Goal: Navigation & Orientation: Find specific page/section

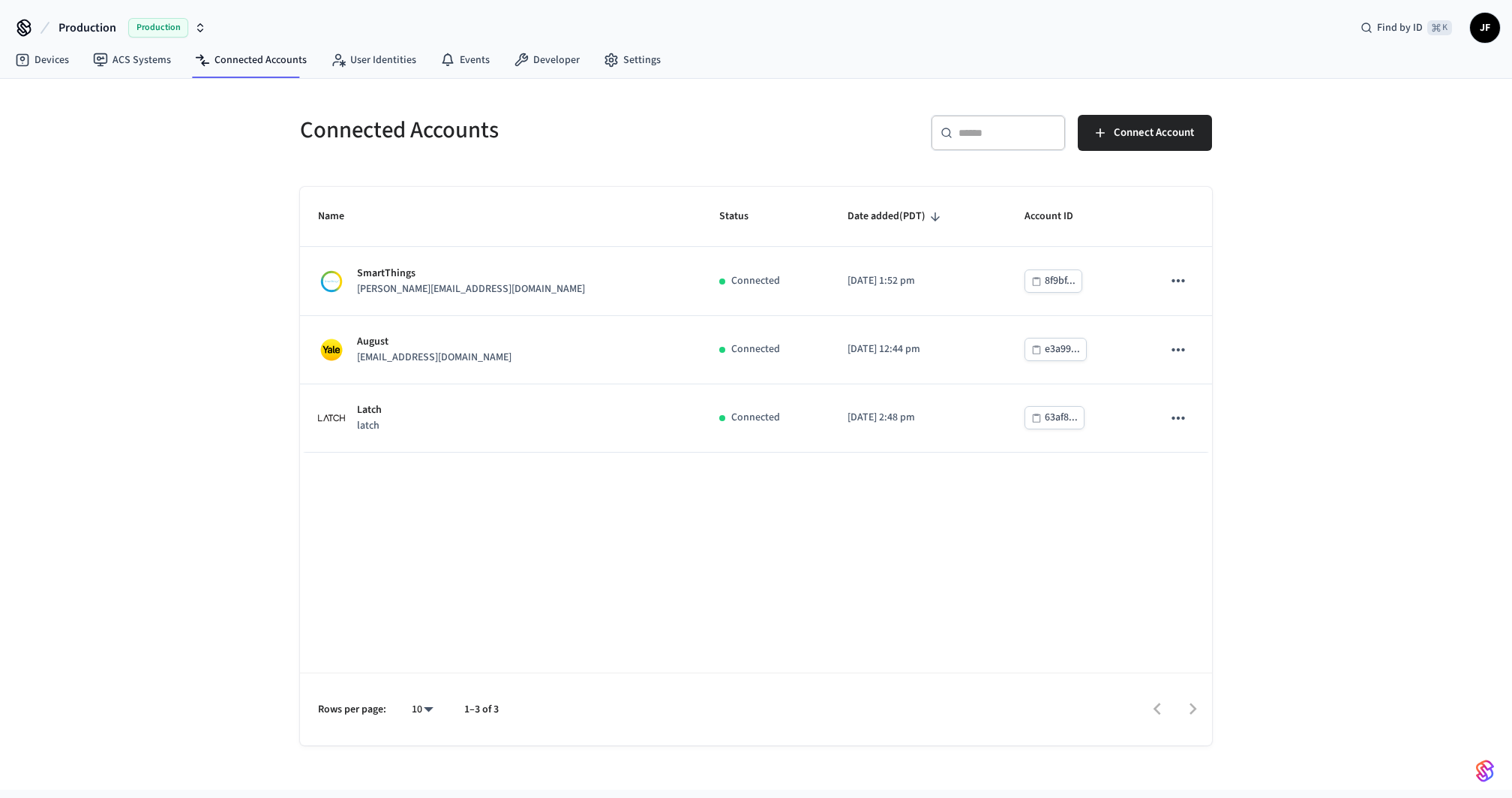
click at [824, 75] on div "Devices ACS Systems Connected Accounts User Identities Events Developer Settings" at bounding box center [756, 60] width 1512 height 35
click at [429, 130] on h5 "Connected Accounts" at bounding box center [523, 130] width 447 height 31
click at [506, 148] on div "Connected Accounts" at bounding box center [515, 129] width 465 height 66
click at [535, 133] on h5 "Connected Accounts" at bounding box center [523, 130] width 447 height 31
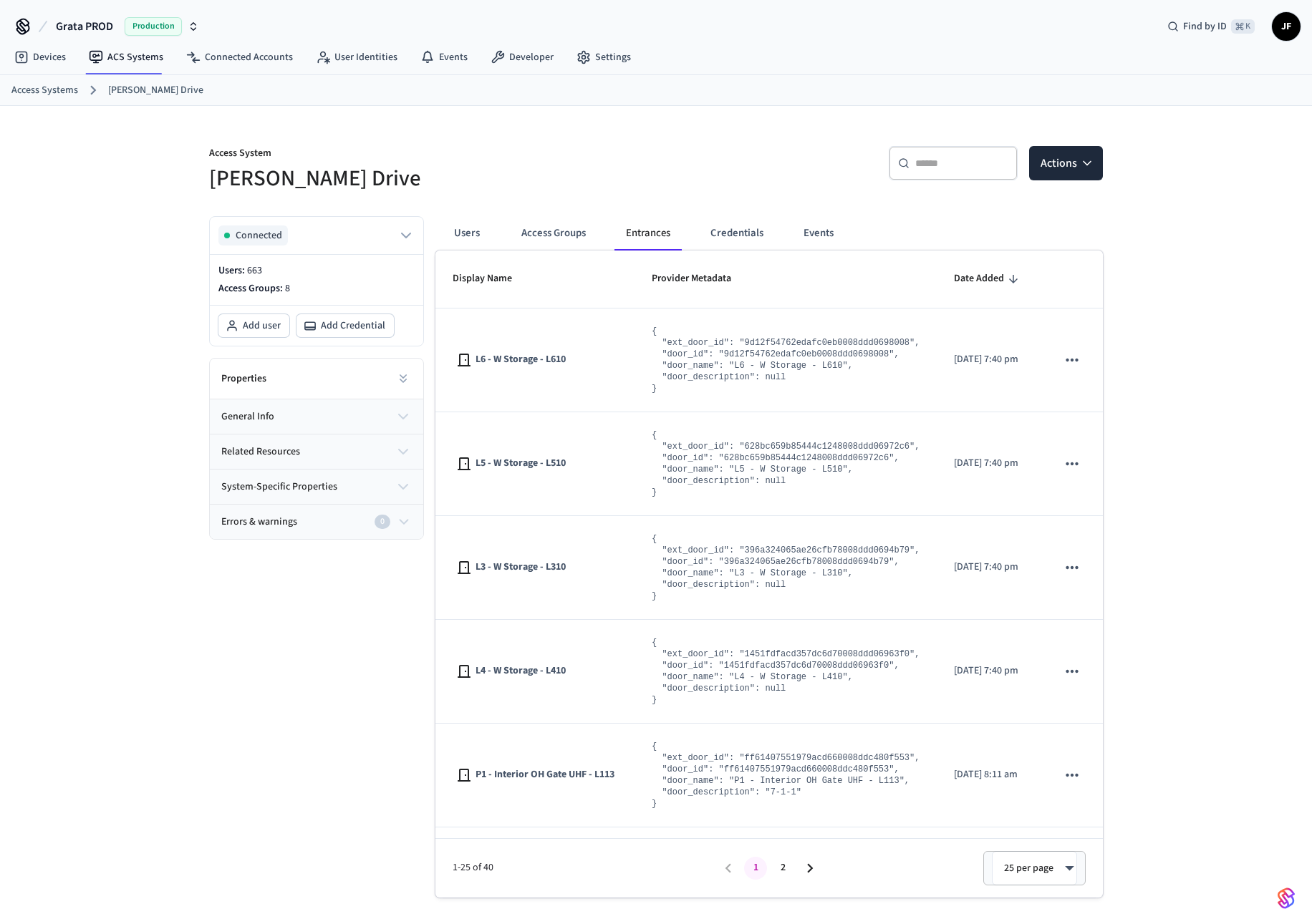
click at [686, 129] on div "​ ​ Actions" at bounding box center [875, 161] width 455 height 65
click at [741, 161] on div "​ ​ Actions" at bounding box center [876, 169] width 438 height 46
drag, startPoint x: 604, startPoint y: 120, endPoint x: 563, endPoint y: 128, distance: 41.8
click at [563, 128] on div "Access System Grata Gordon Drive ​ ​ Actions Connected Users: 663 Access Groups…" at bounding box center [648, 502] width 917 height 791
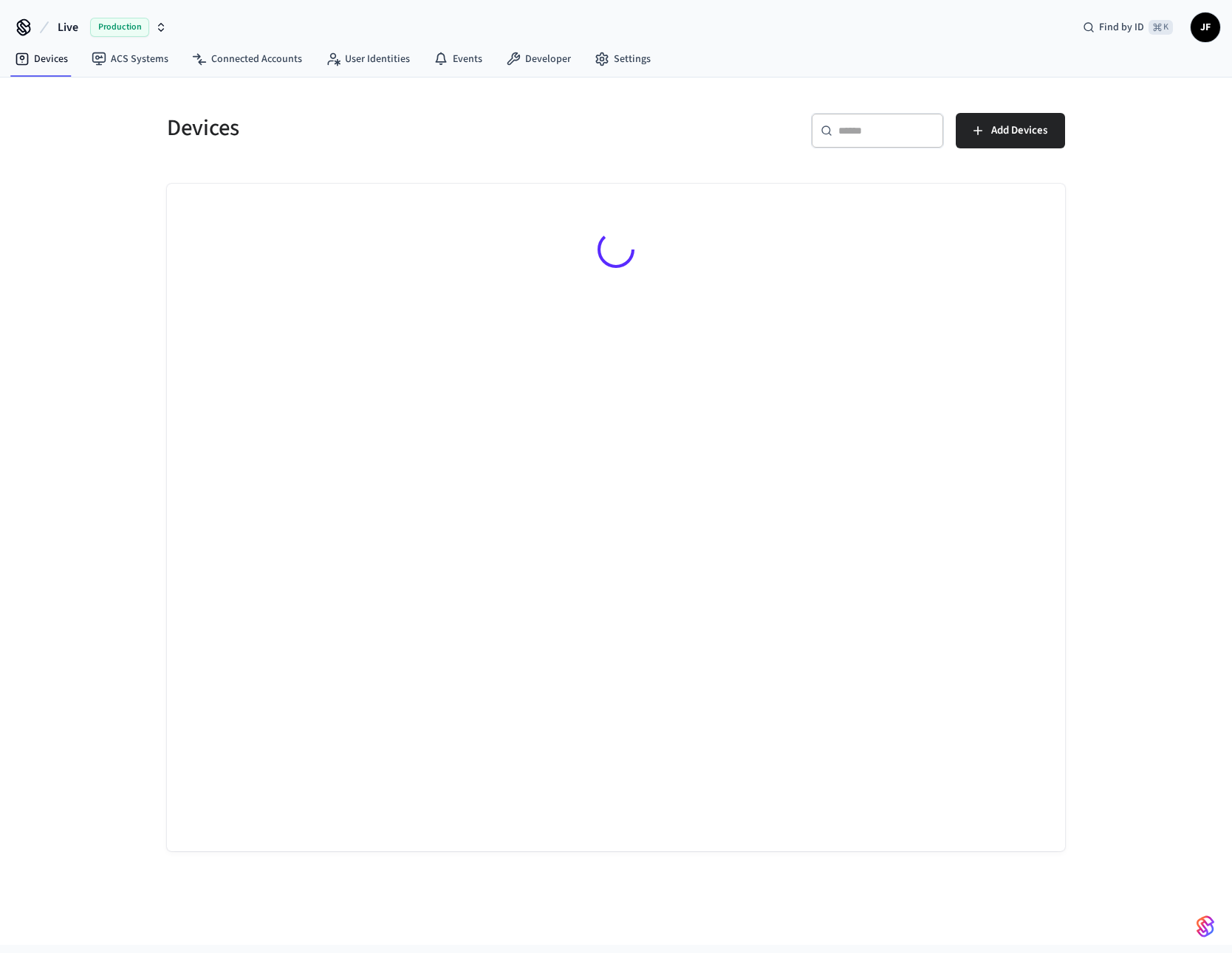
click at [80, 37] on button "Live Production" at bounding box center [111, 27] width 118 height 31
type input "***"
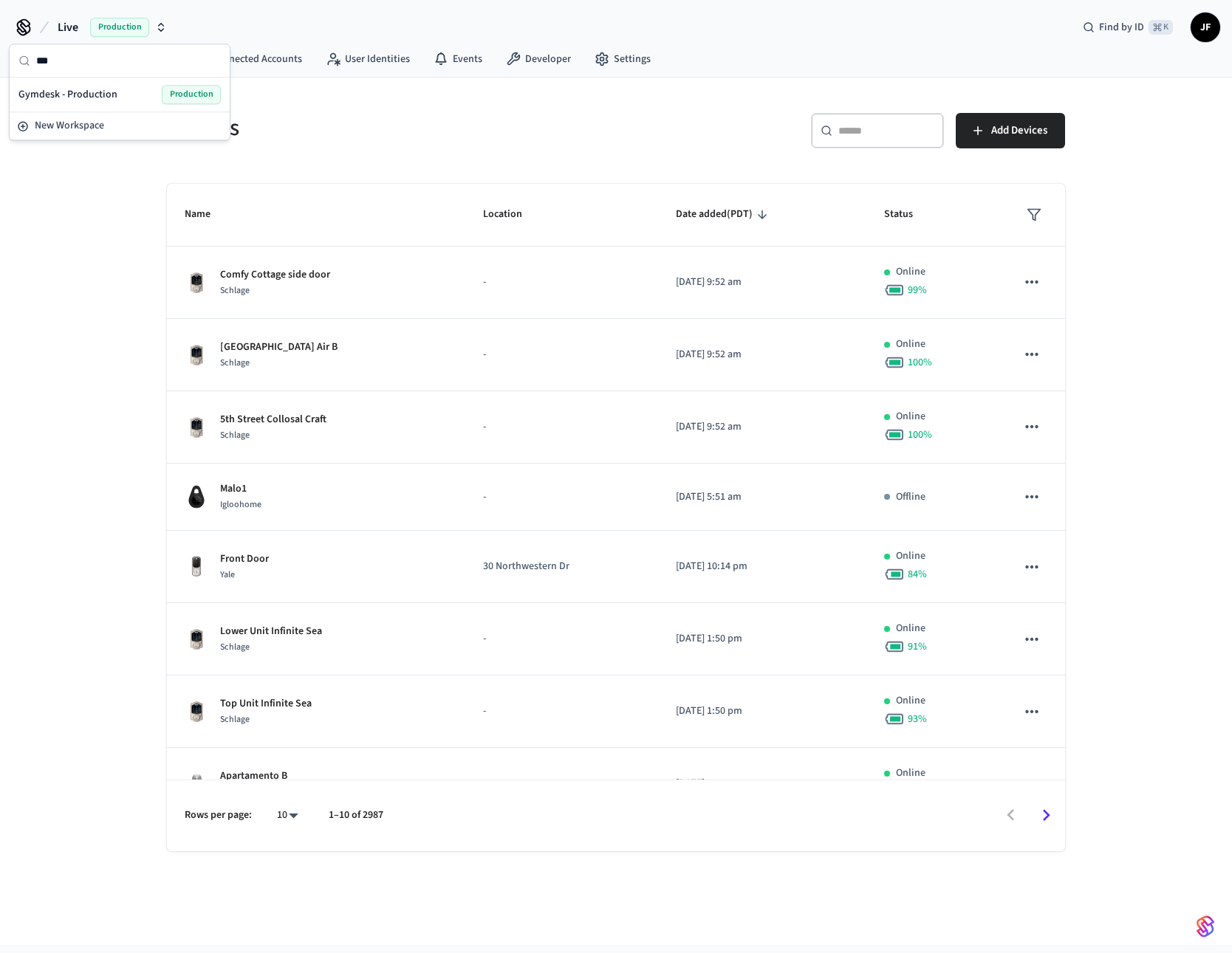
click at [86, 87] on span "Gymdesk - Production" at bounding box center [68, 94] width 99 height 15
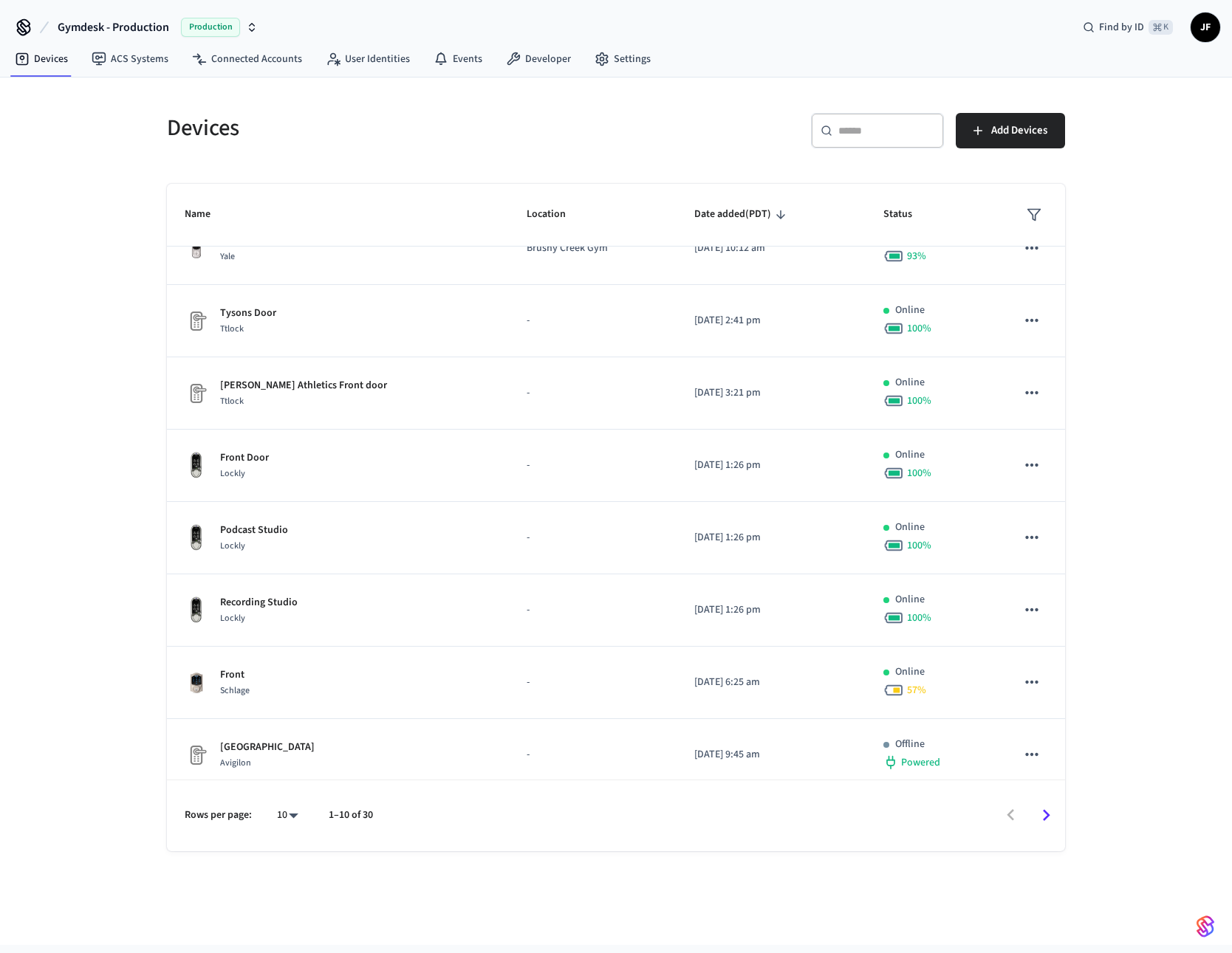
scroll to position [188, 0]
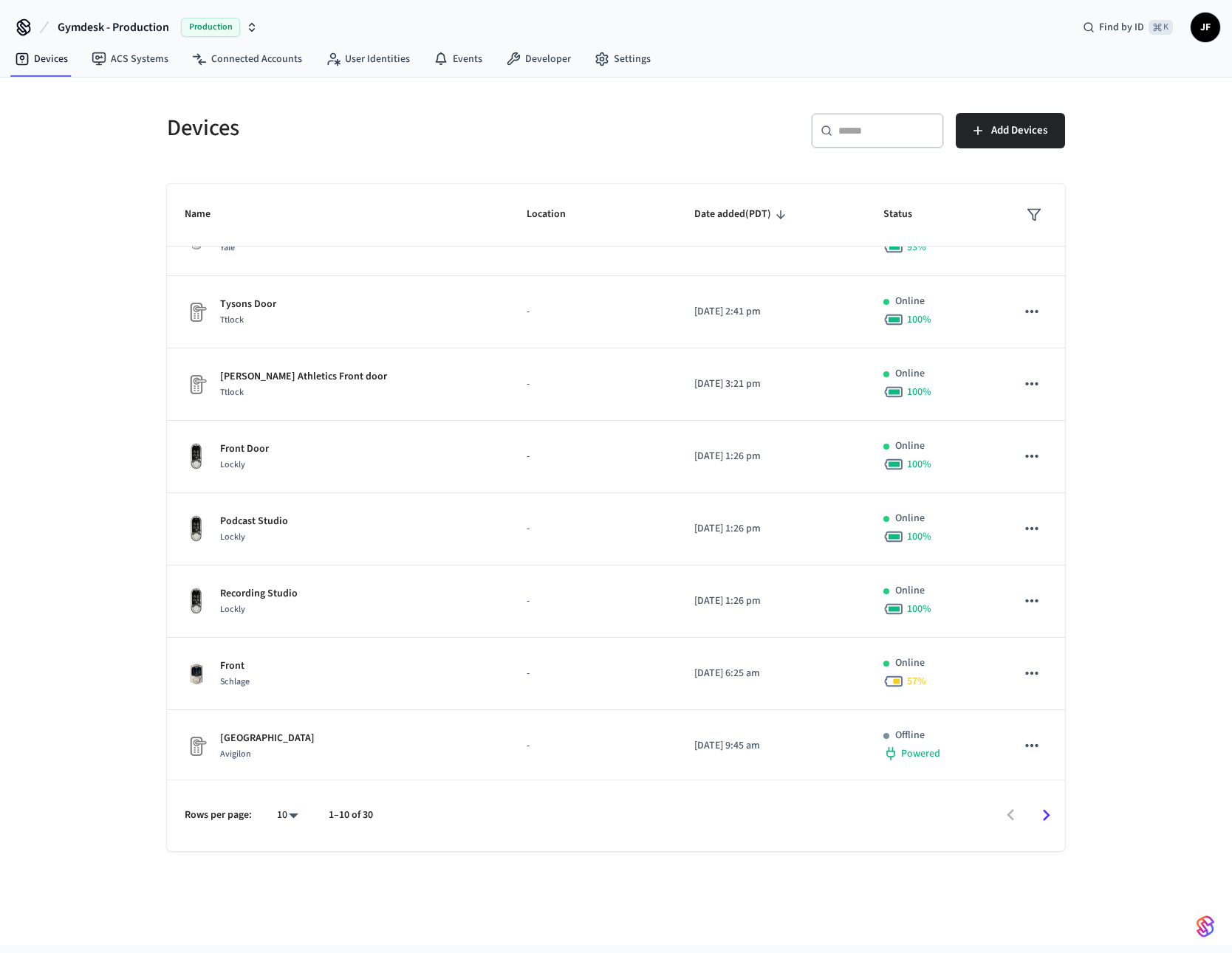
click at [298, 816] on body "Gymdesk - Production Production Find by ID ⌘ K JF Devices ACS Systems Connected…" at bounding box center [616, 495] width 1232 height 991
click at [287, 856] on li "100" at bounding box center [282, 872] width 40 height 40
type input "***"
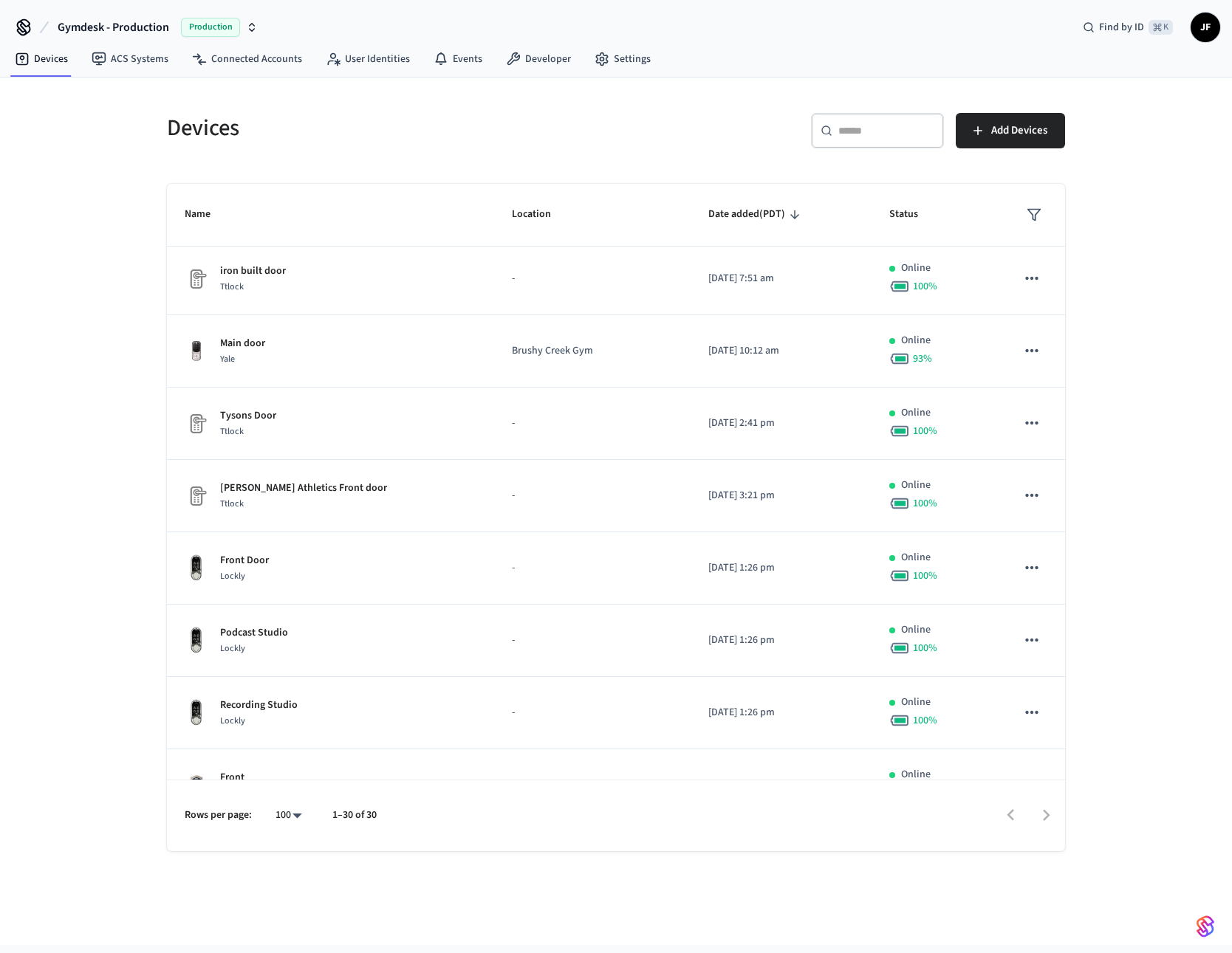
scroll to position [0, 0]
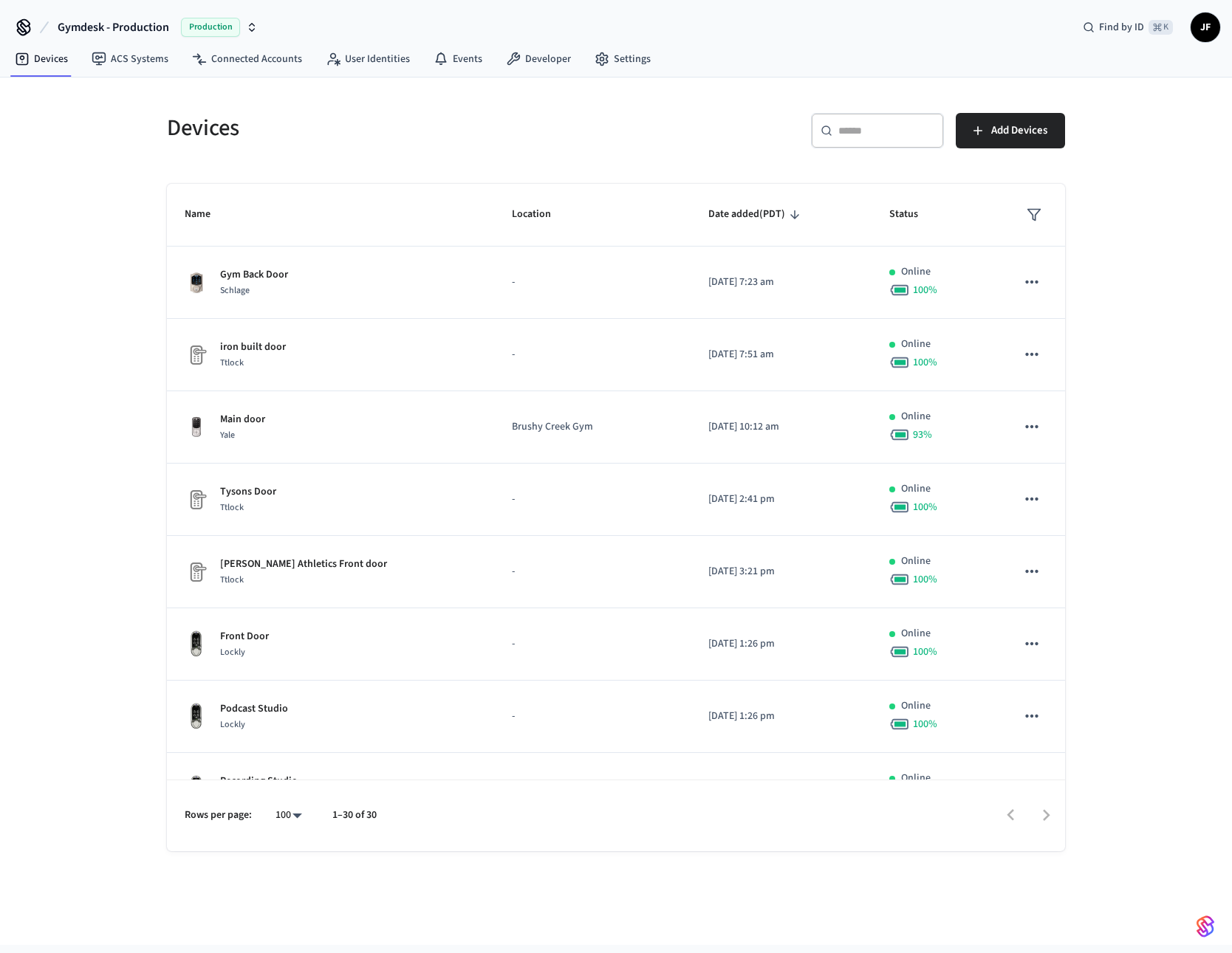
click at [303, 155] on div "Devices" at bounding box center [378, 127] width 458 height 65
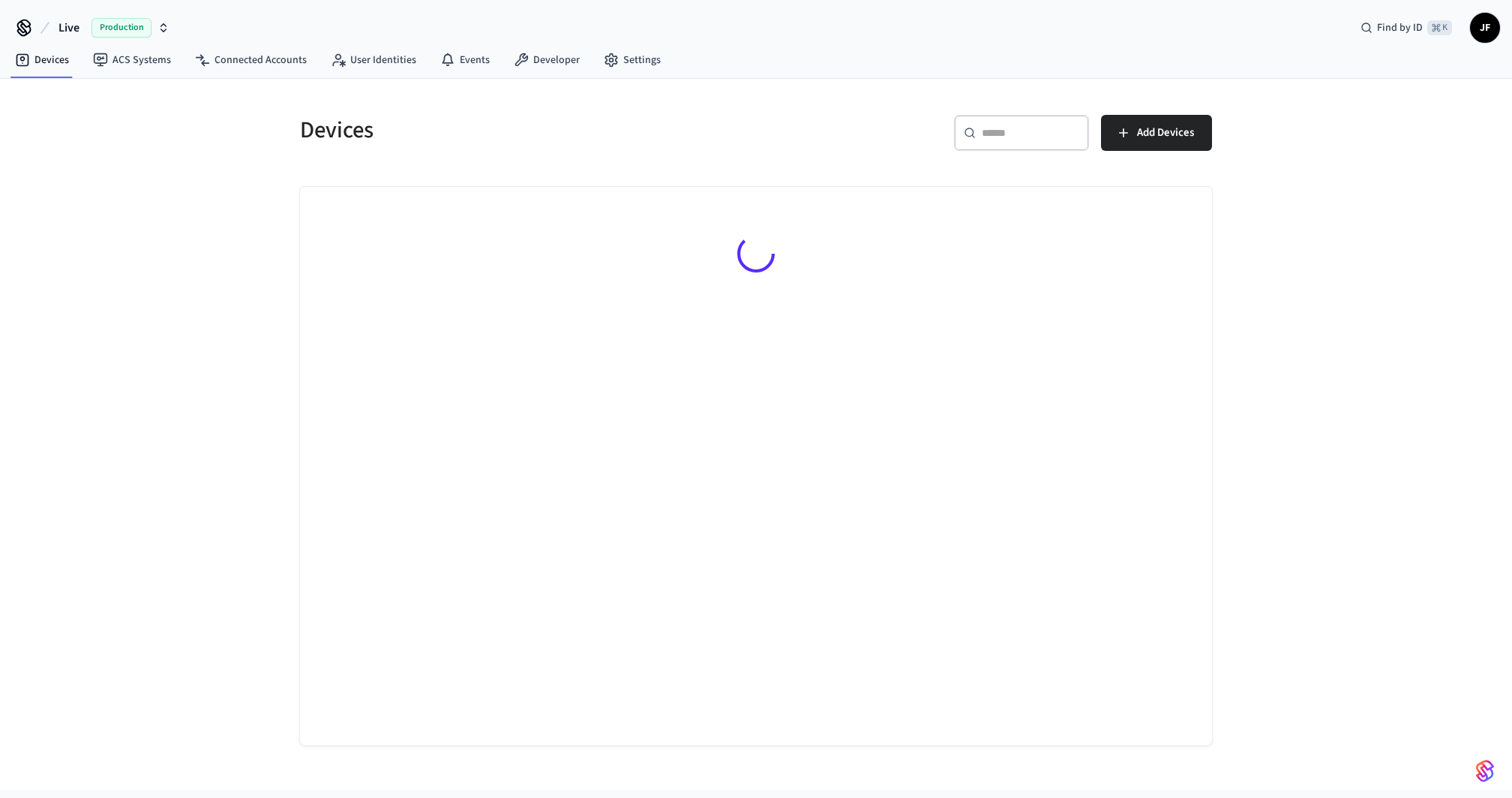
click at [79, 29] on button "Live Production" at bounding box center [113, 28] width 120 height 32
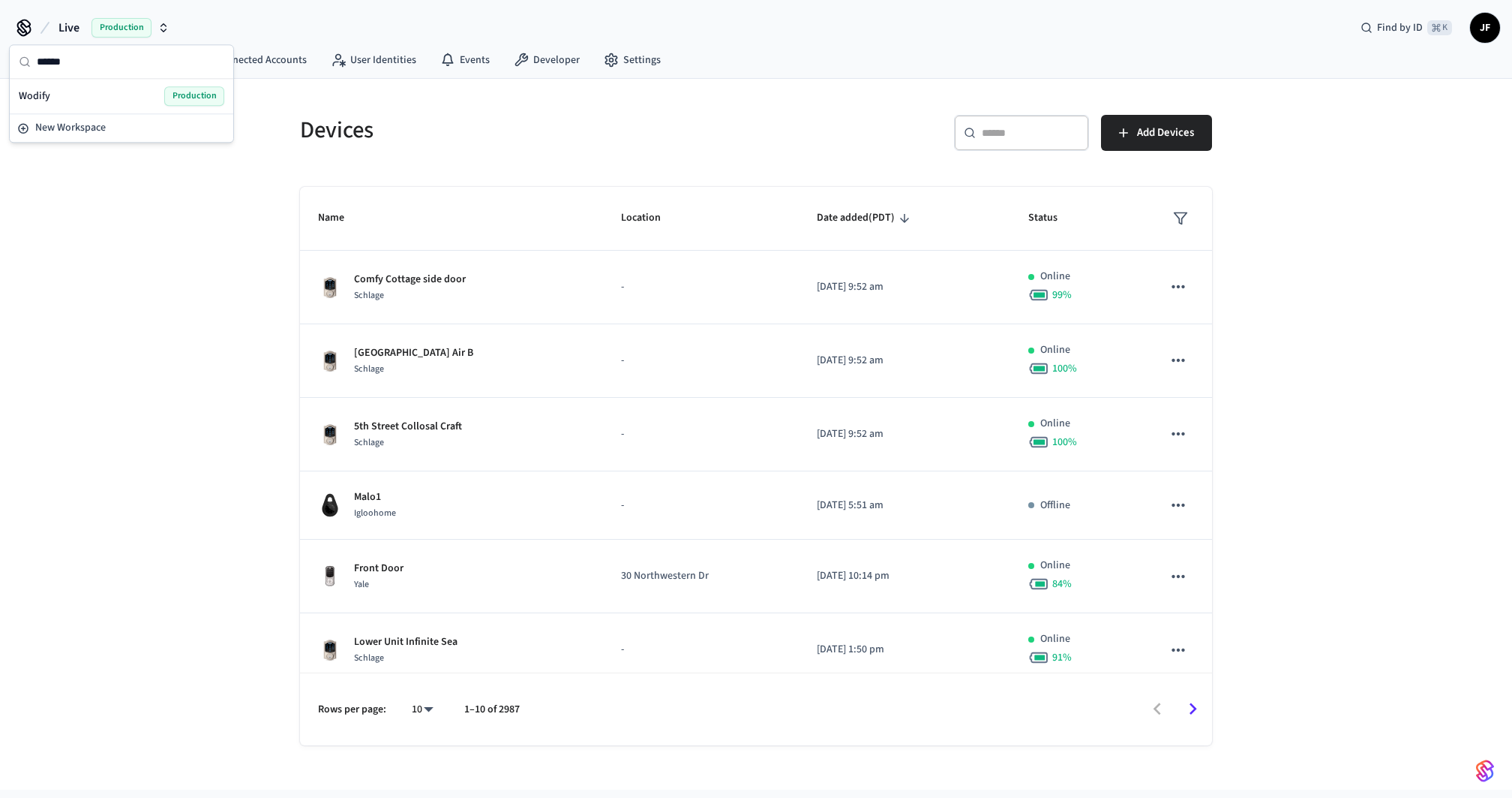
type input "******"
click at [81, 87] on div "Wodify Production" at bounding box center [122, 96] width 206 height 19
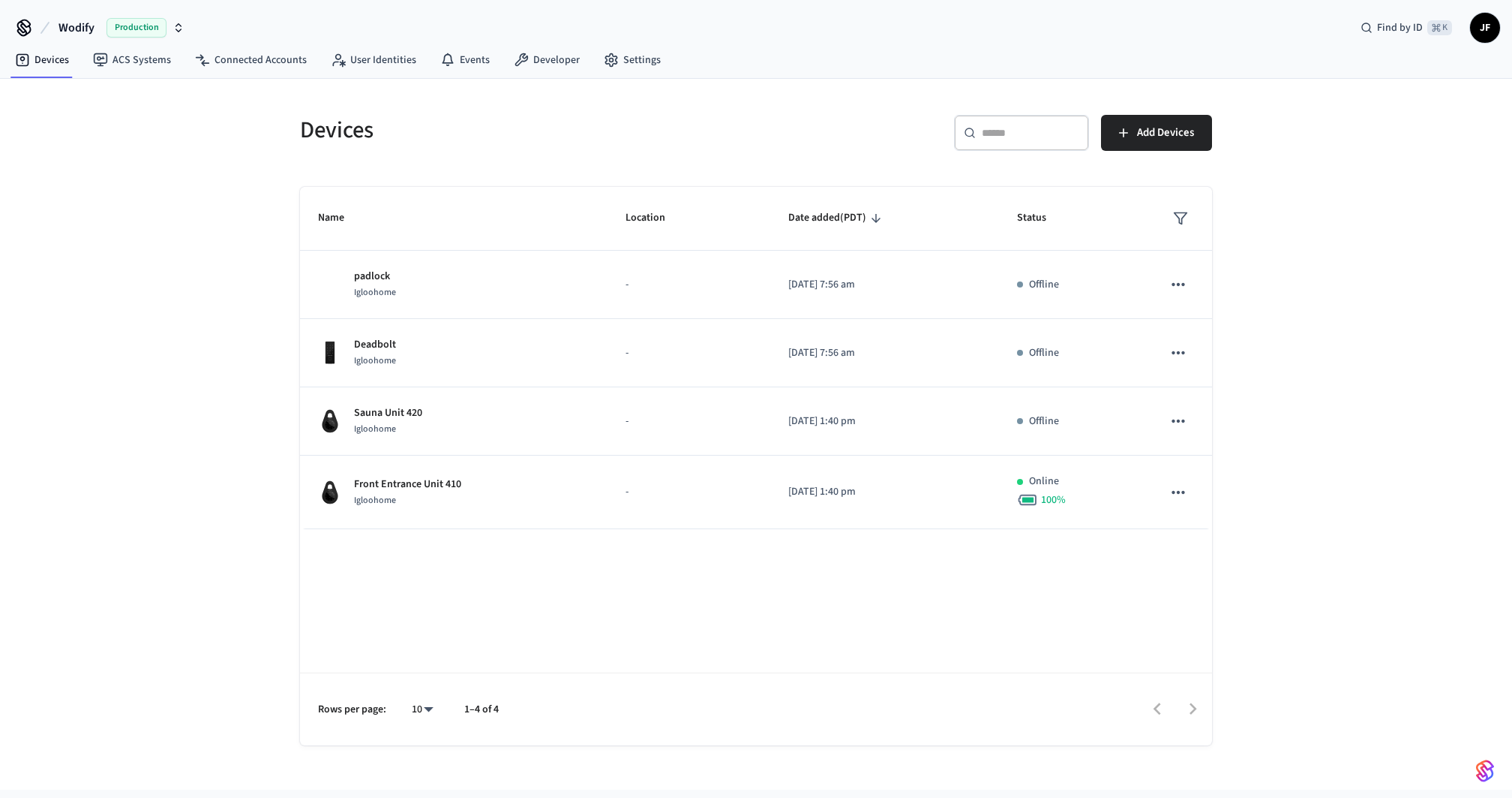
click at [1027, 58] on div "Devices ACS Systems Connected Accounts User Identities Events Developer Settings" at bounding box center [756, 60] width 1512 height 35
click at [861, 116] on div "​ ​ Add Devices" at bounding box center [988, 139] width 447 height 48
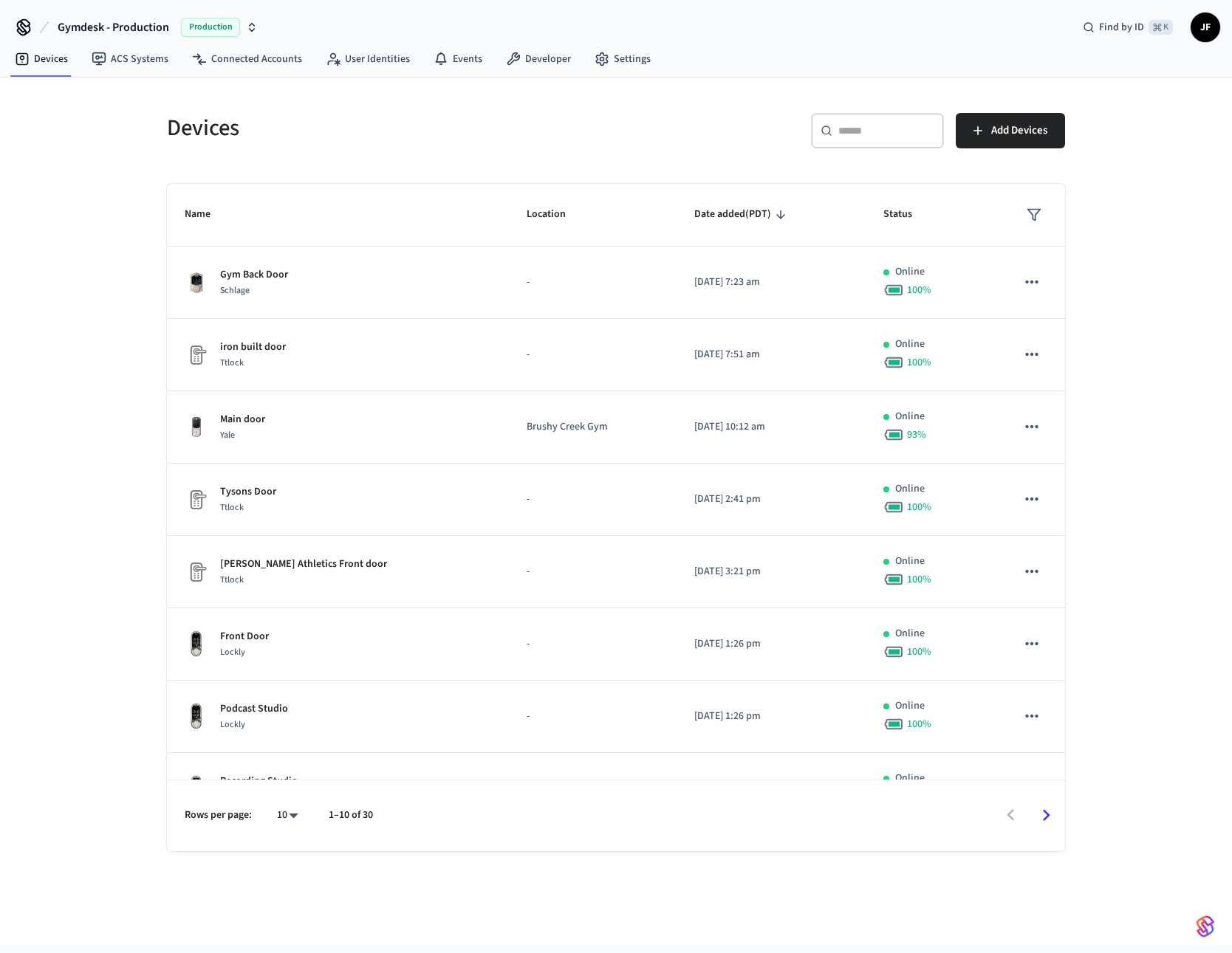
click at [456, 128] on h5 "Devices" at bounding box center [386, 128] width 440 height 30
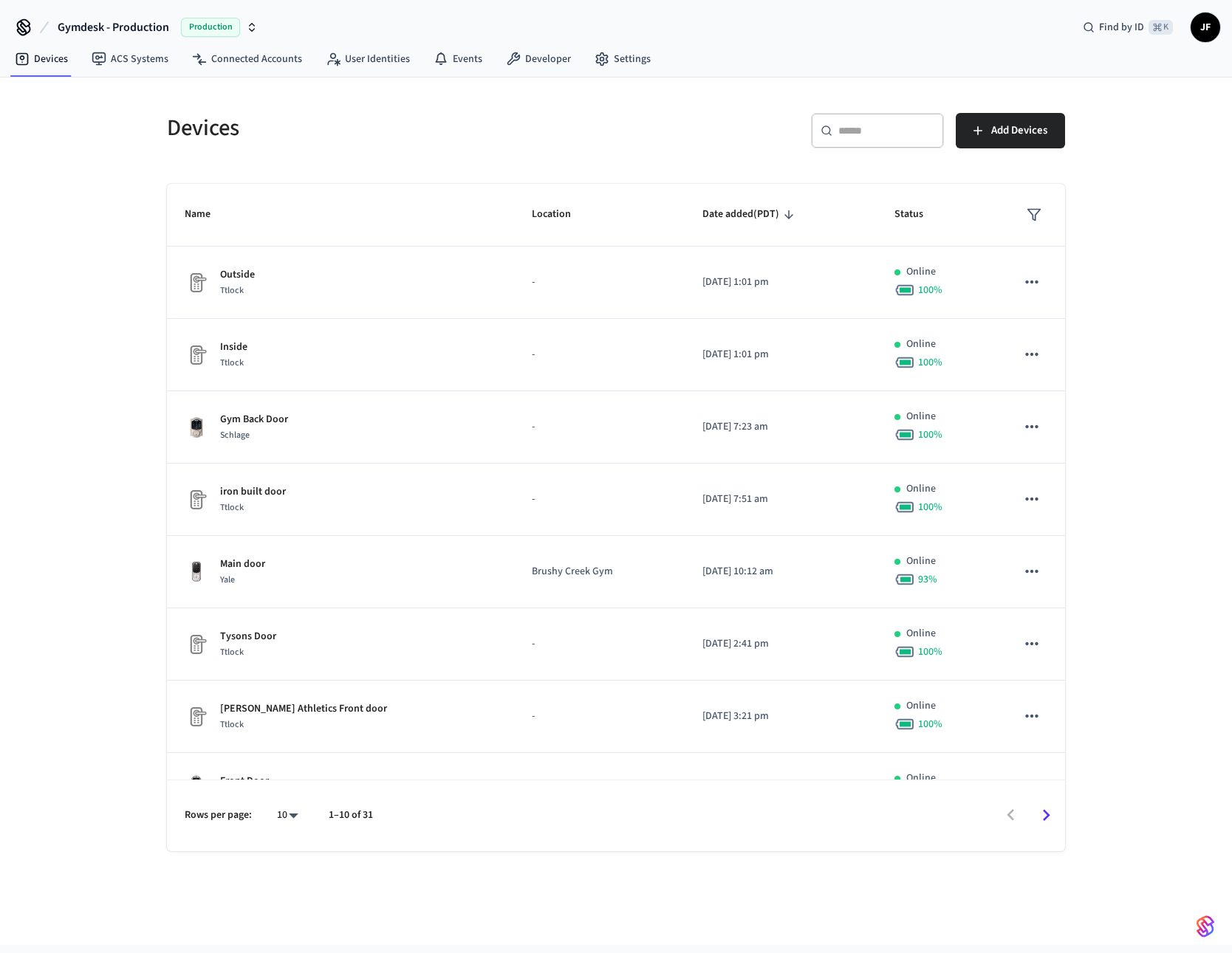
click at [200, 129] on h5 "Devices" at bounding box center [386, 128] width 440 height 30
click at [198, 131] on h5 "Devices" at bounding box center [386, 128] width 440 height 30
click at [211, 129] on h5 "Devices" at bounding box center [386, 128] width 440 height 30
click at [209, 129] on h5 "Devices" at bounding box center [386, 128] width 440 height 30
click at [178, 126] on h5 "Devices" at bounding box center [386, 128] width 440 height 30
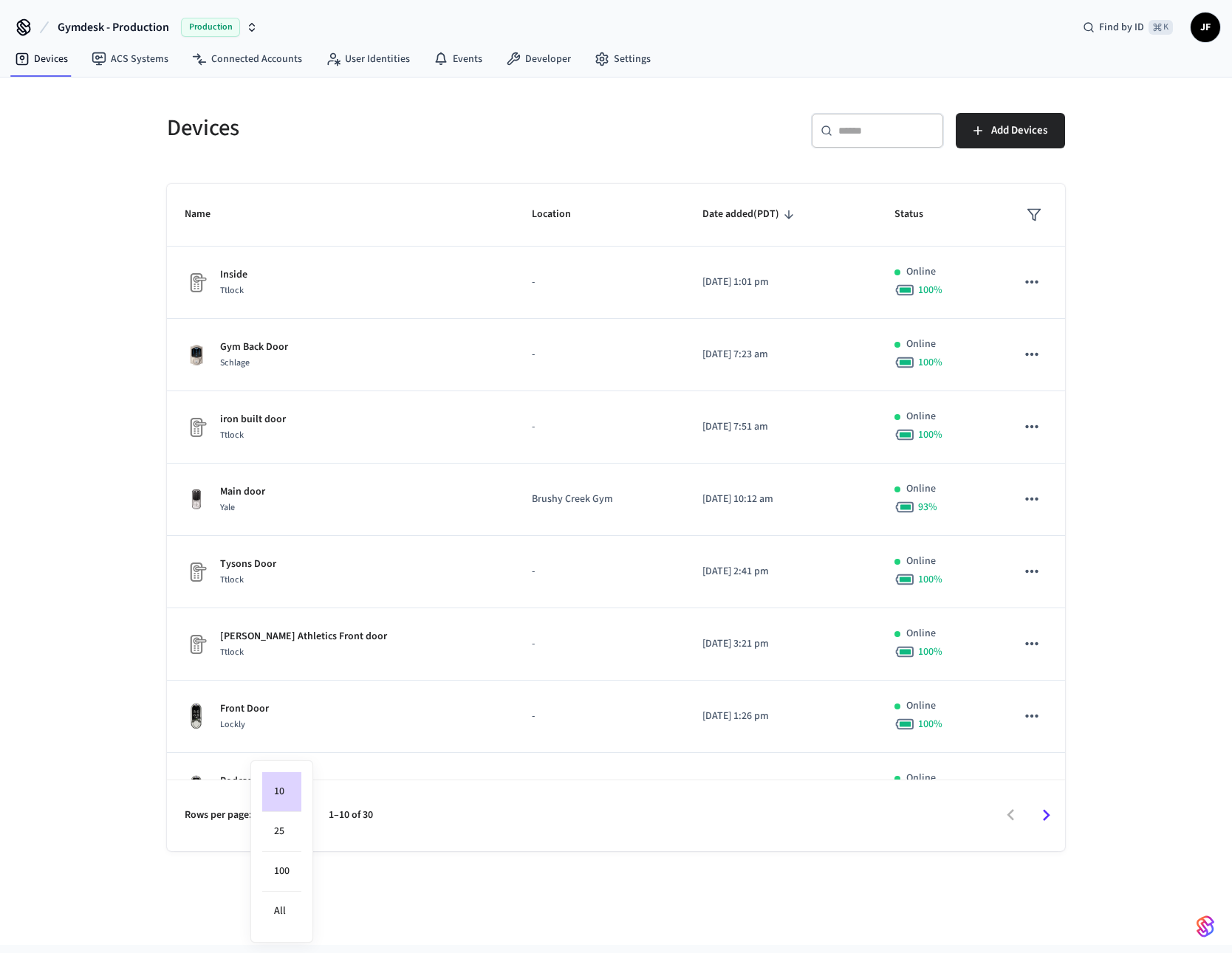
drag, startPoint x: 285, startPoint y: 820, endPoint x: 285, endPoint y: 813, distance: 7.0
click at [285, 820] on body "Gymdesk - Production Production Find by ID ⌘ K JF Devices ACS Systems Connected…" at bounding box center [616, 495] width 1232 height 991
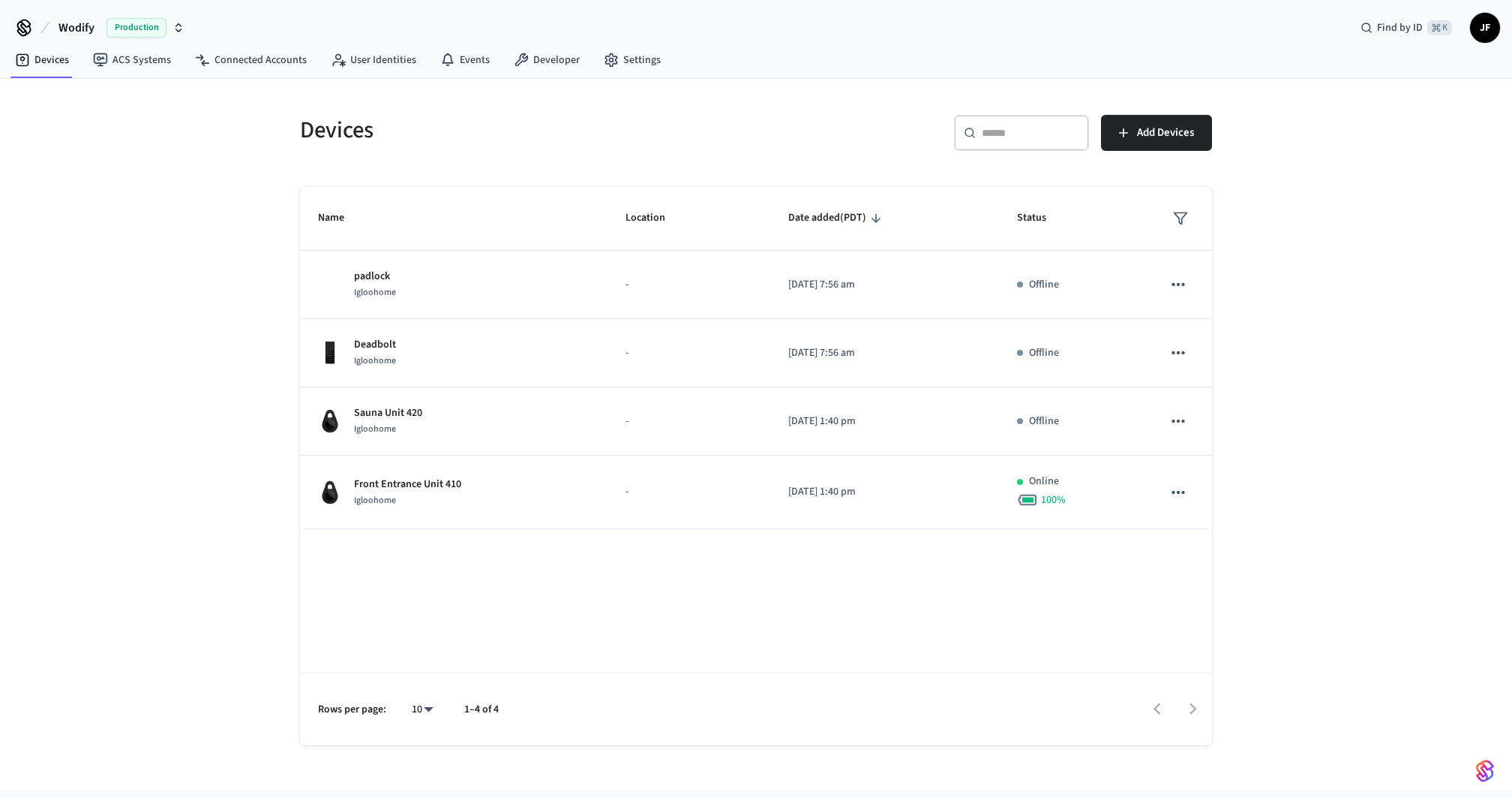
click at [1347, 85] on div "Devices ​ ​ Add Devices Name Location Date added (PDT) Status padlock Igloohome…" at bounding box center [756, 434] width 1512 height 711
click at [767, 43] on div "Devices ACS Systems Connected Accounts User Identities Events Developer Settings" at bounding box center [756, 60] width 1512 height 35
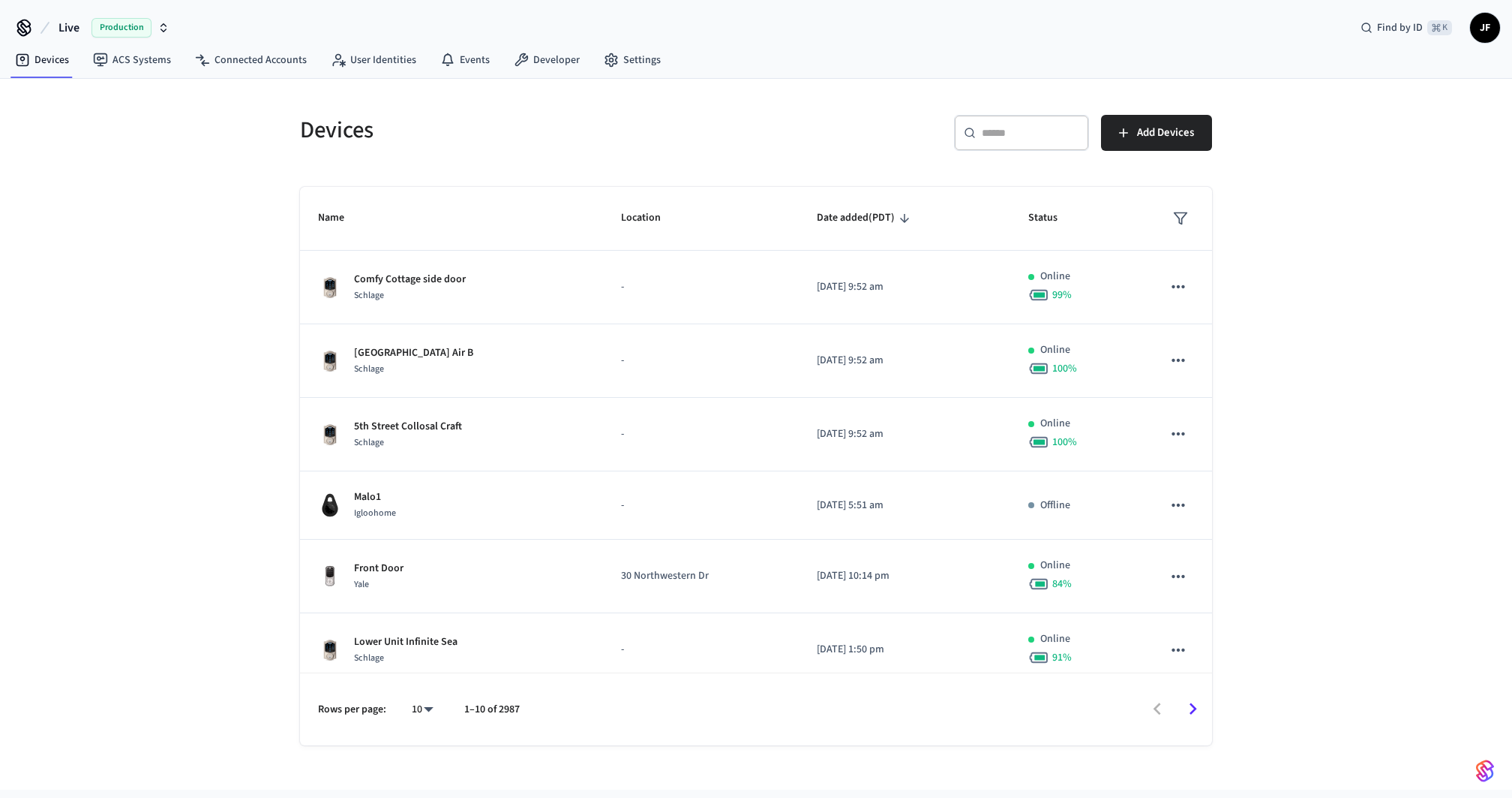
click at [64, 12] on button "Live Production" at bounding box center [113, 28] width 120 height 32
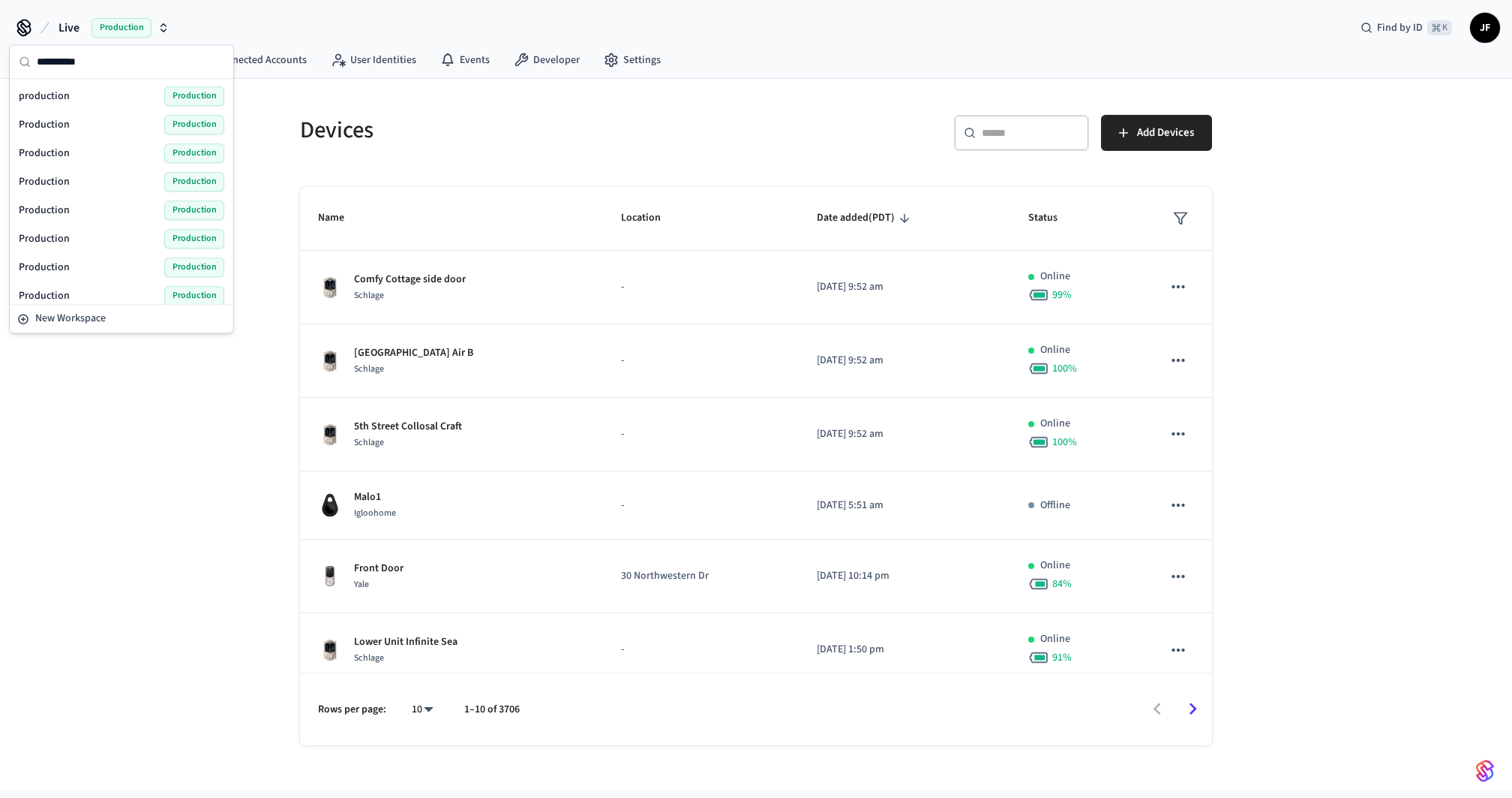
type input "**********"
click at [71, 148] on div "Production Production" at bounding box center [122, 153] width 206 height 19
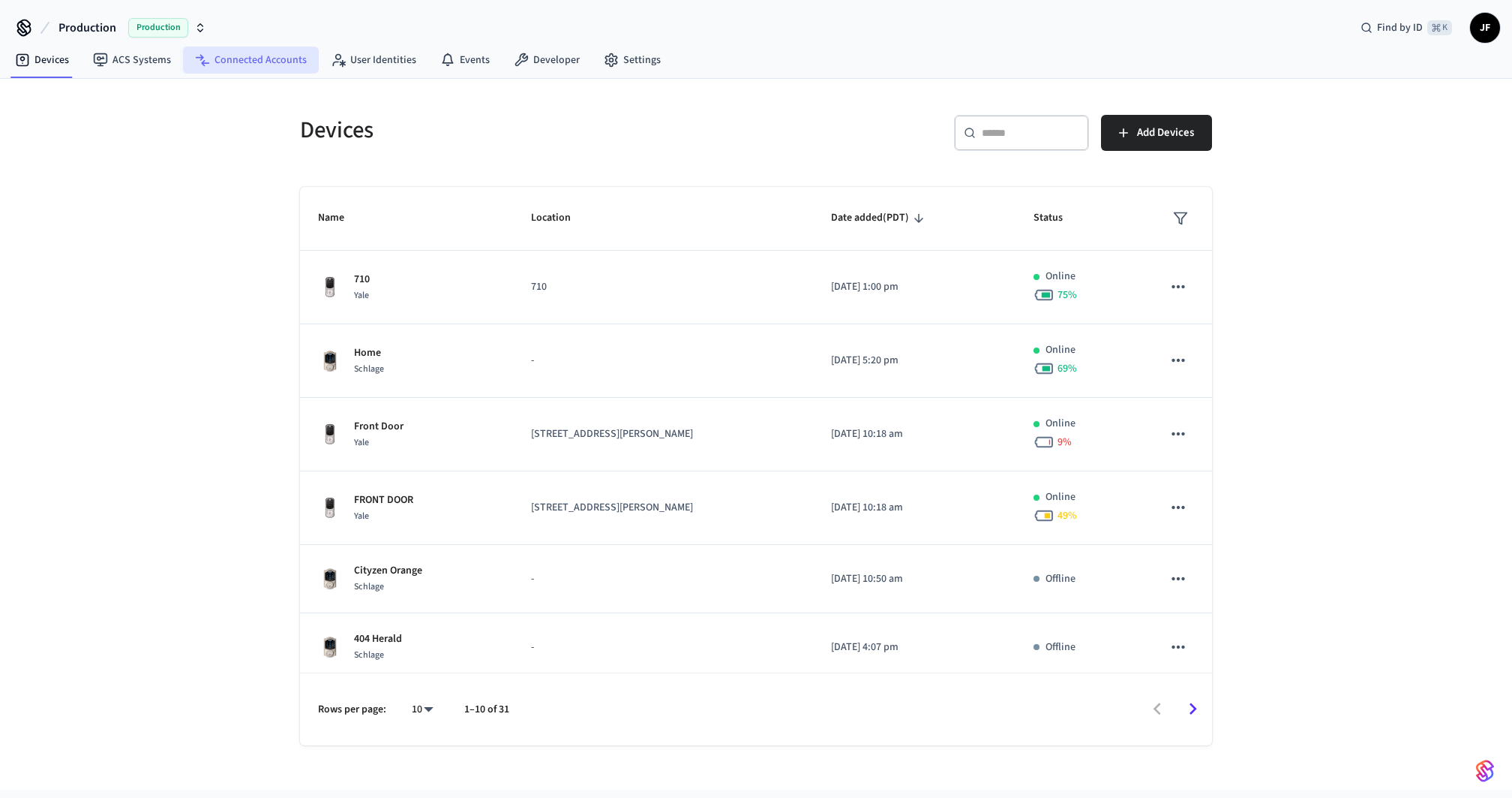
click at [235, 64] on link "Connected Accounts" at bounding box center [251, 60] width 136 height 27
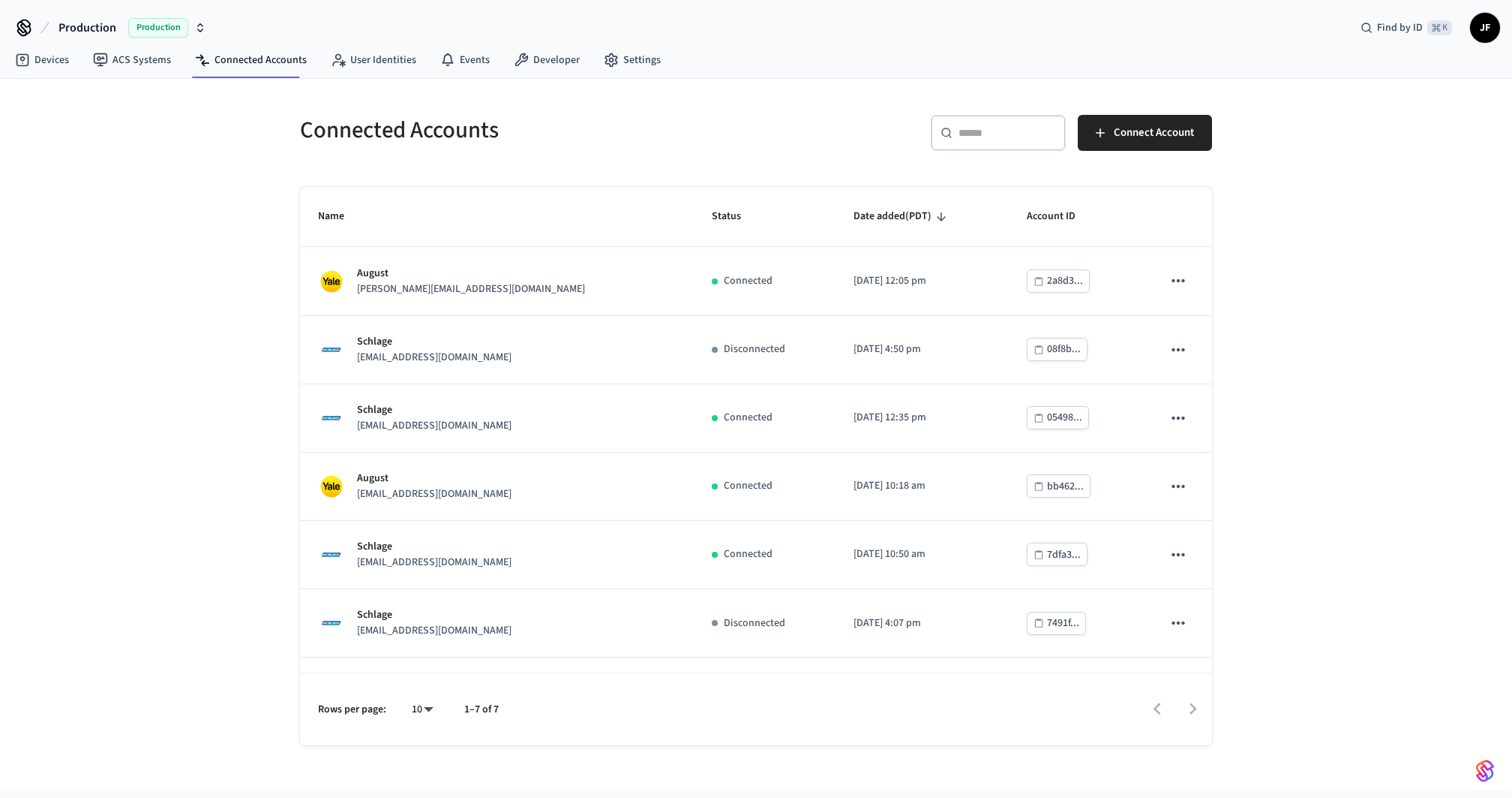
click at [112, 27] on span "Production" at bounding box center [87, 28] width 57 height 18
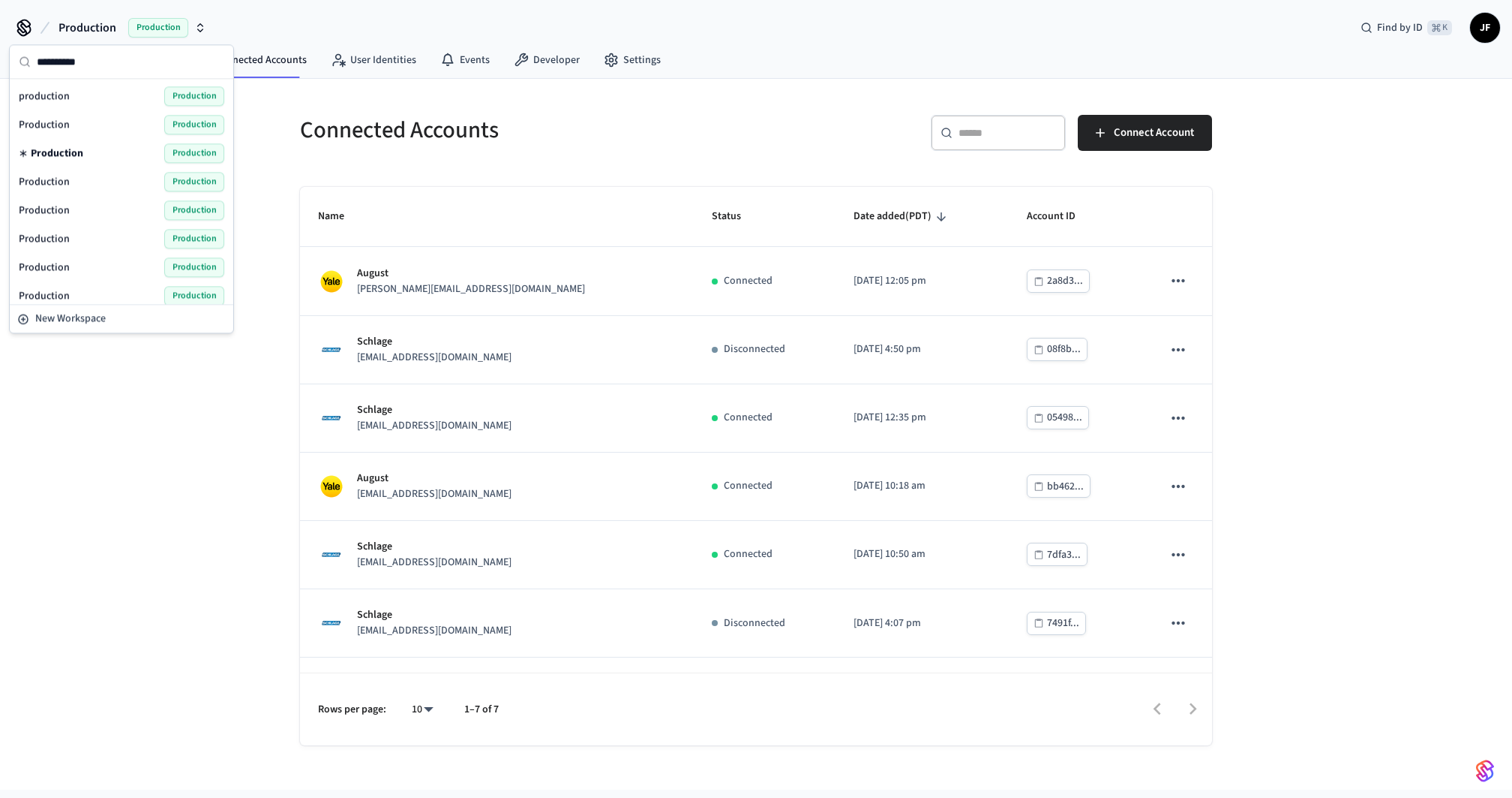
type input "**********"
click at [25, 178] on span "Production" at bounding box center [44, 182] width 51 height 15
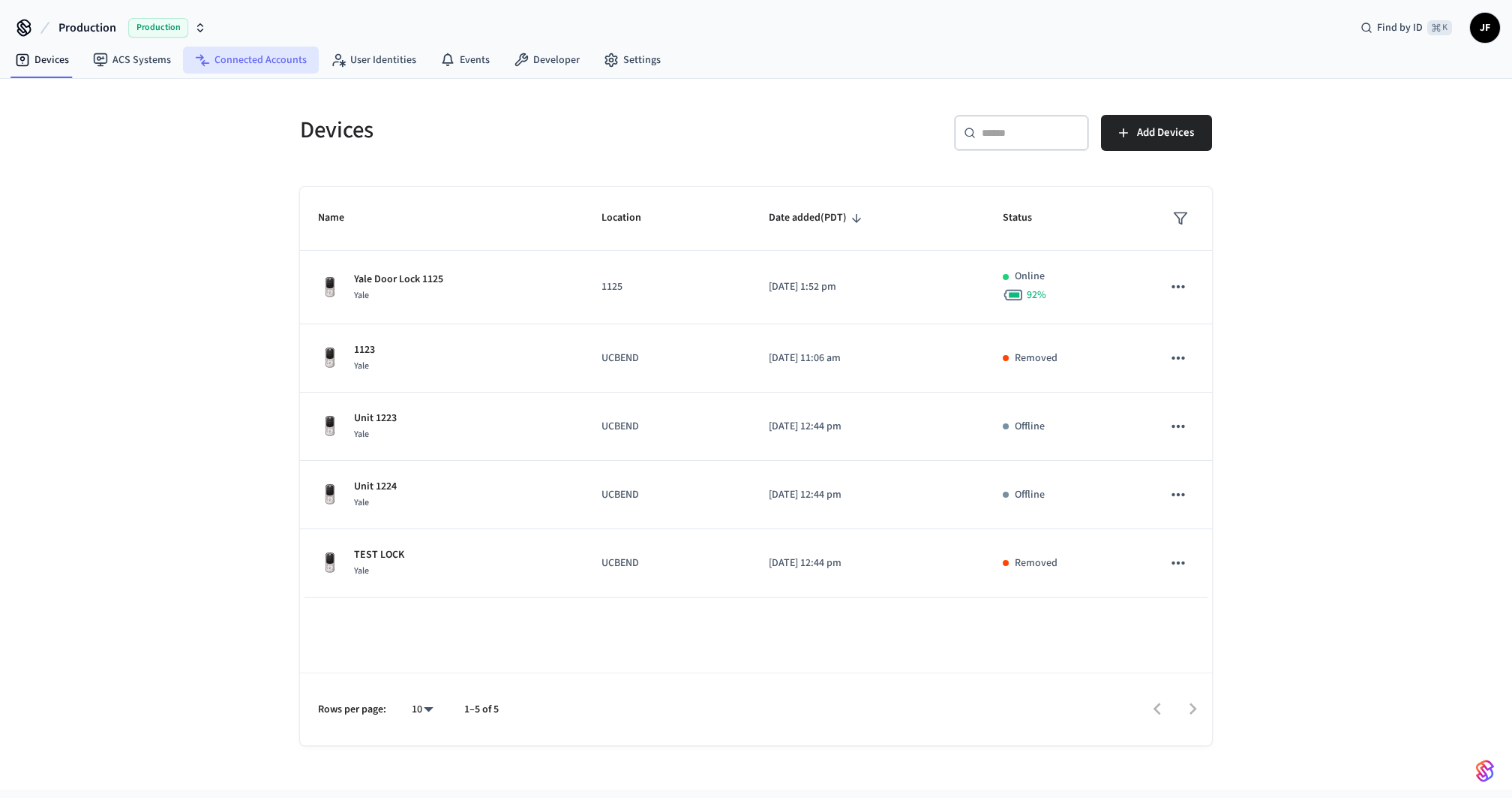
click at [278, 48] on link "Connected Accounts" at bounding box center [251, 60] width 136 height 27
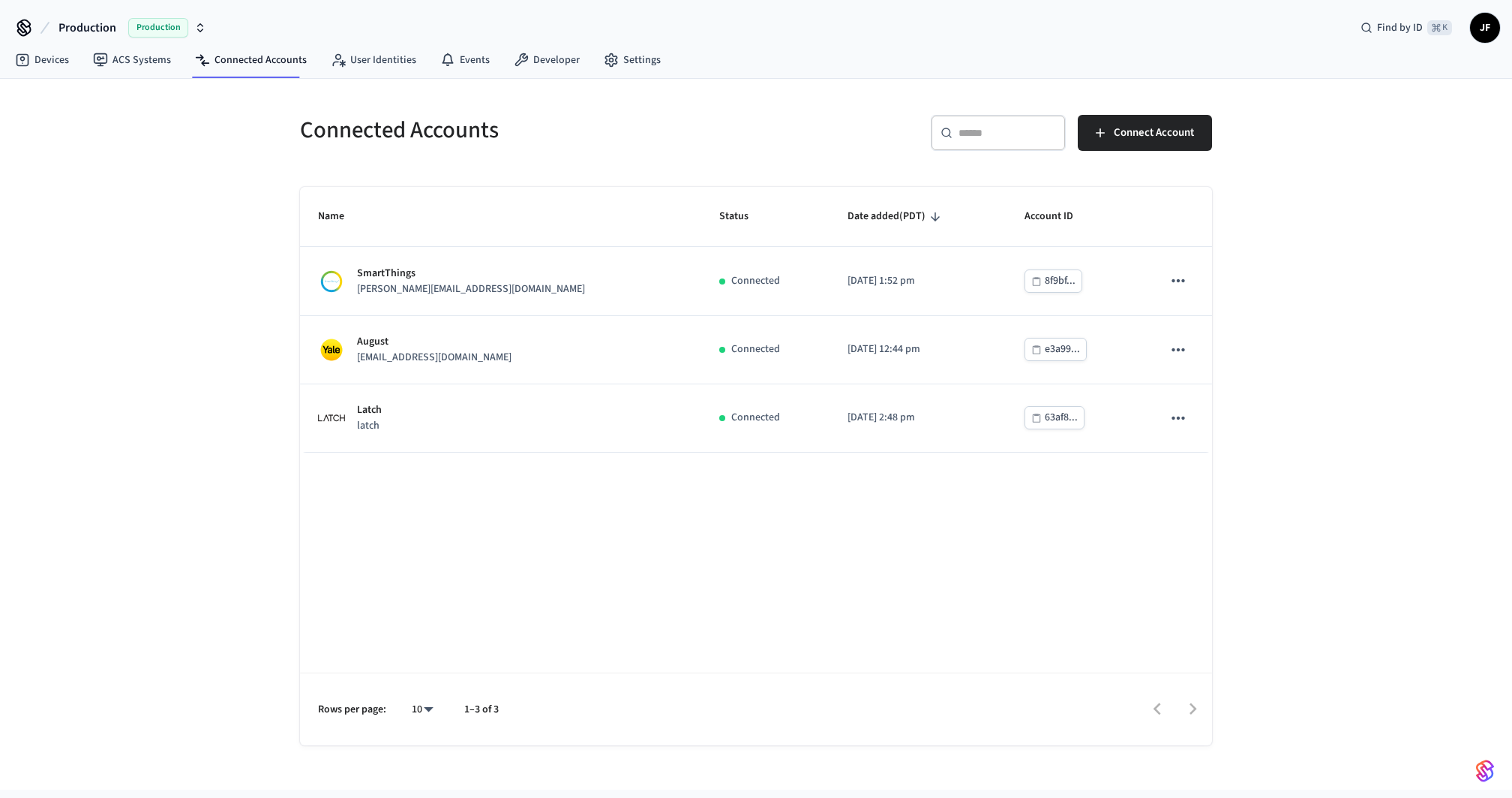
click at [297, 393] on div "Connected Accounts ​ ​ Connect Account Name Status Date added (PDT) Account ID …" at bounding box center [756, 421] width 937 height 649
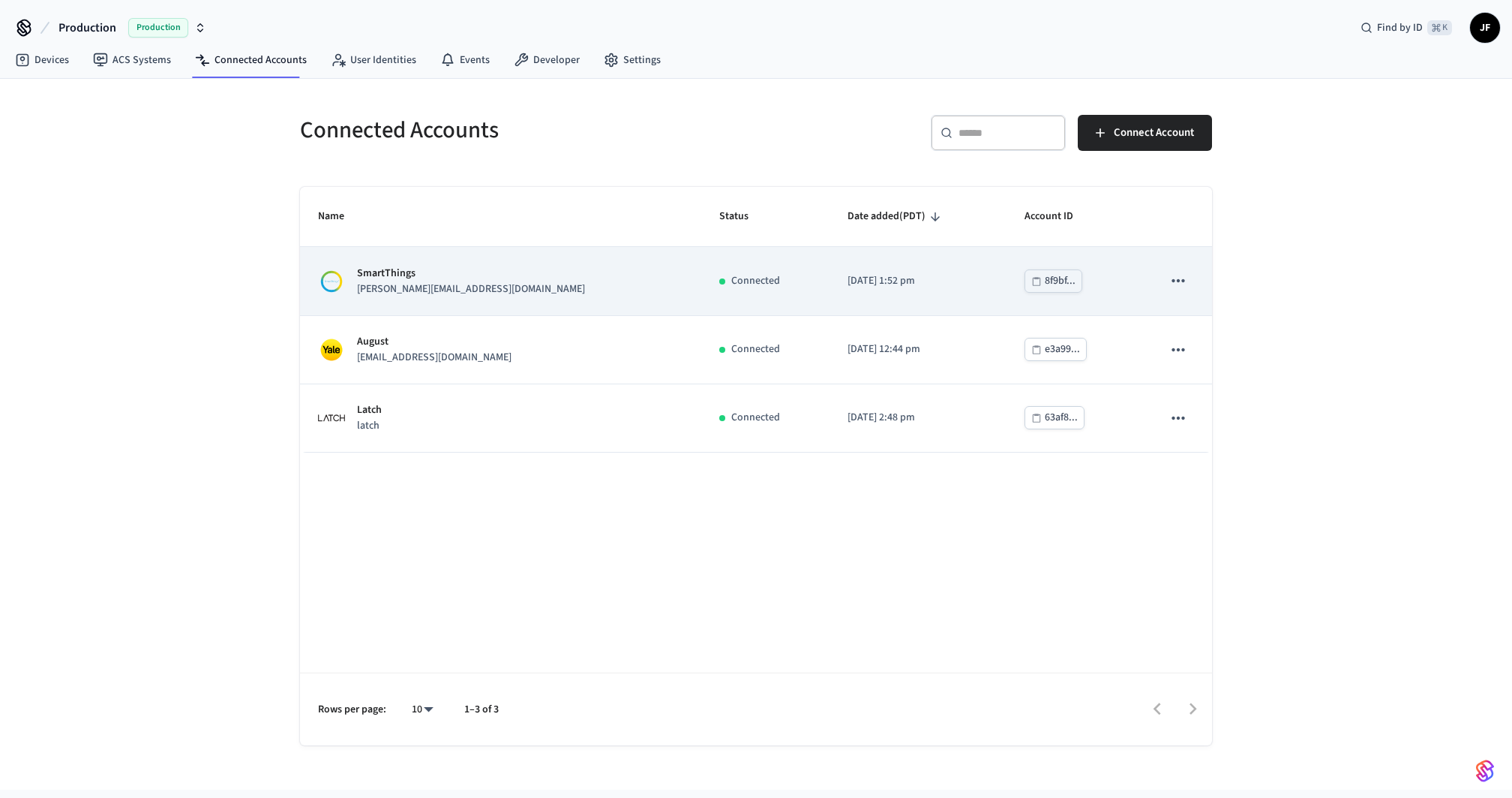
click at [463, 297] on td "SmartThings karim.abdou@greystar.com" at bounding box center [500, 281] width 401 height 68
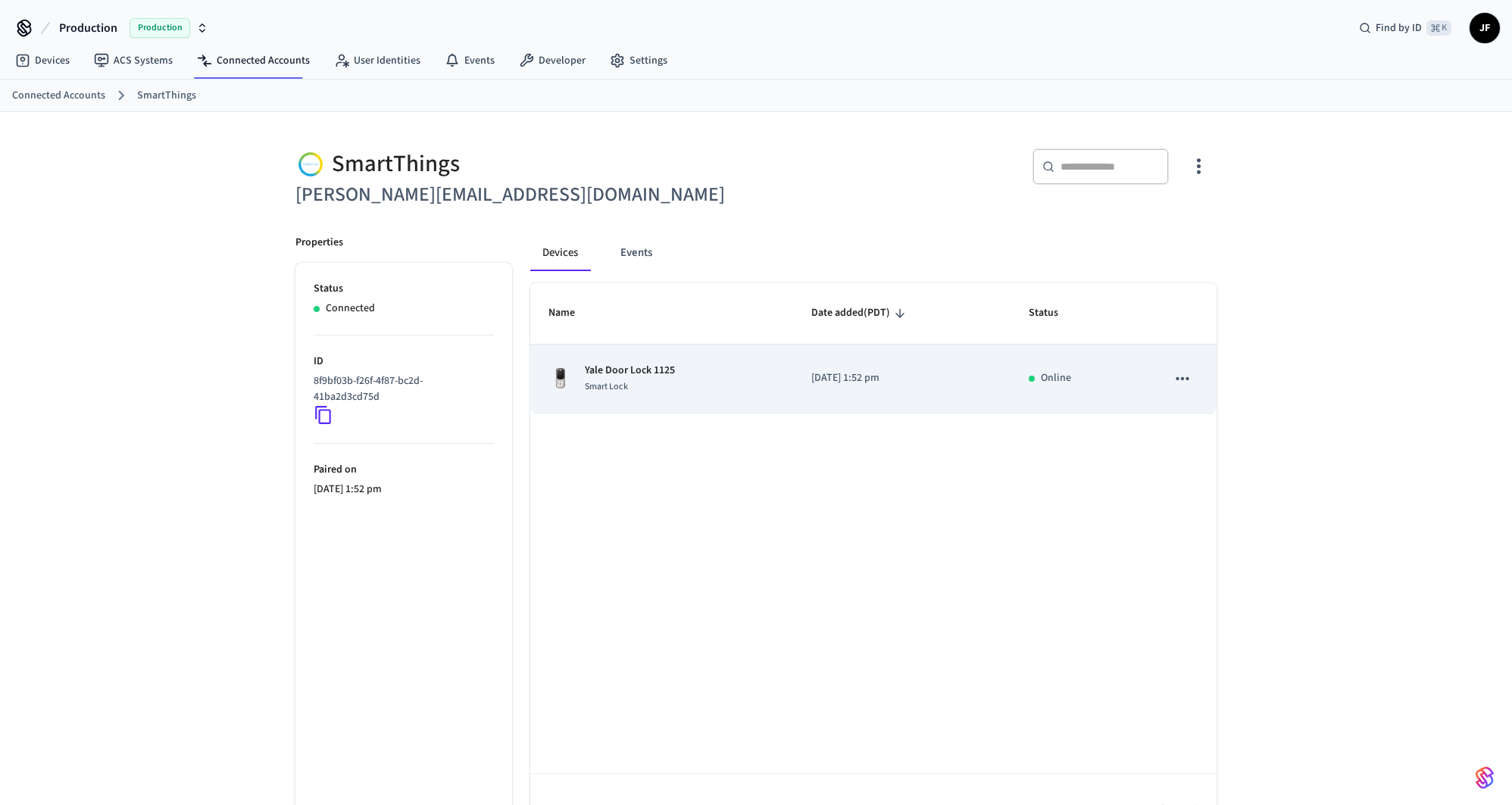
click at [1178, 379] on icon "sticky table" at bounding box center [1182, 379] width 19 height 19
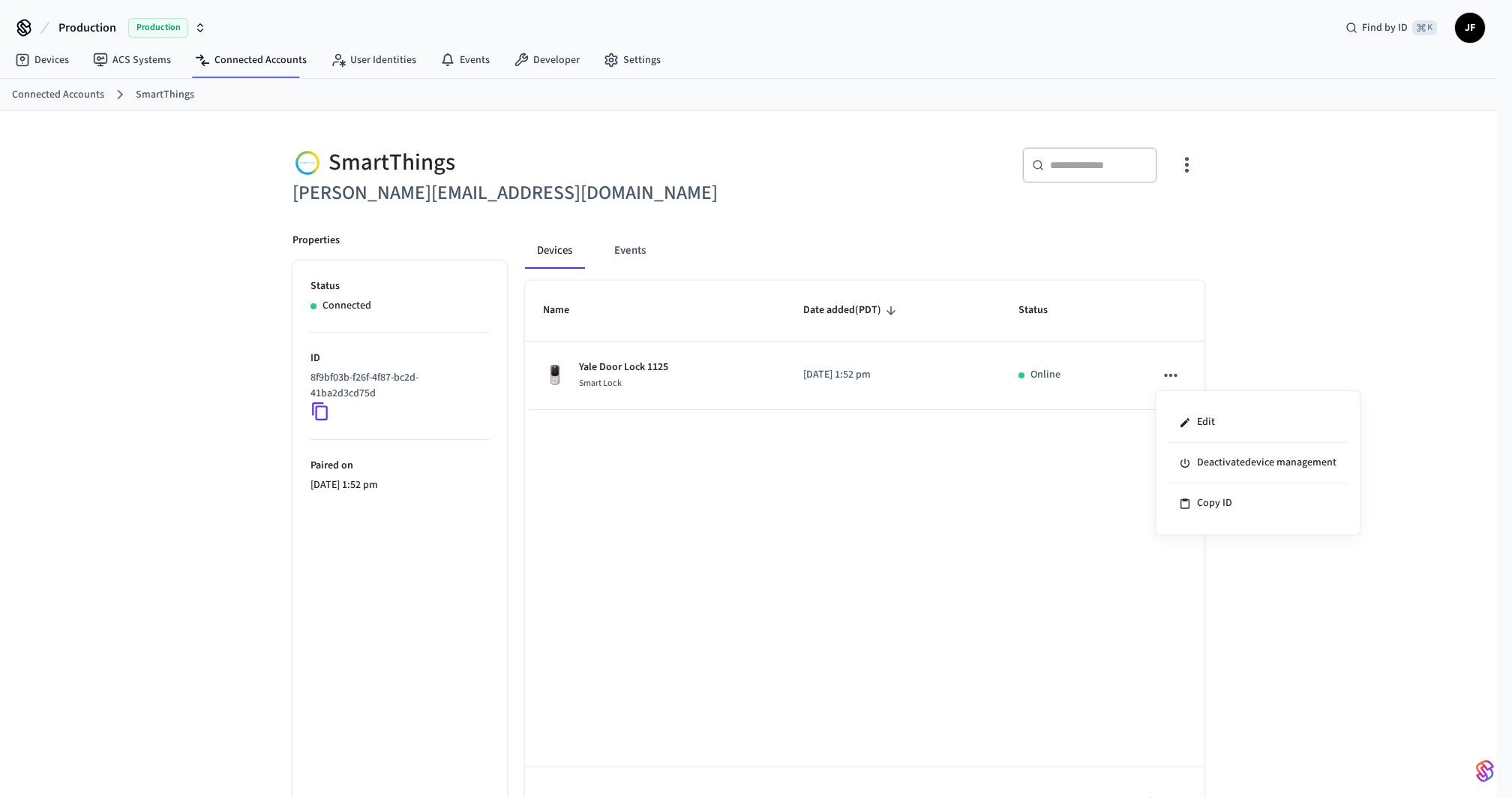
drag, startPoint x: 962, startPoint y: 529, endPoint x: 960, endPoint y: 517, distance: 12.2
click at [964, 529] on div at bounding box center [756, 399] width 1512 height 798
click at [321, 413] on icon at bounding box center [320, 411] width 19 height 19
click at [812, 165] on div "​ ​" at bounding box center [981, 171] width 447 height 48
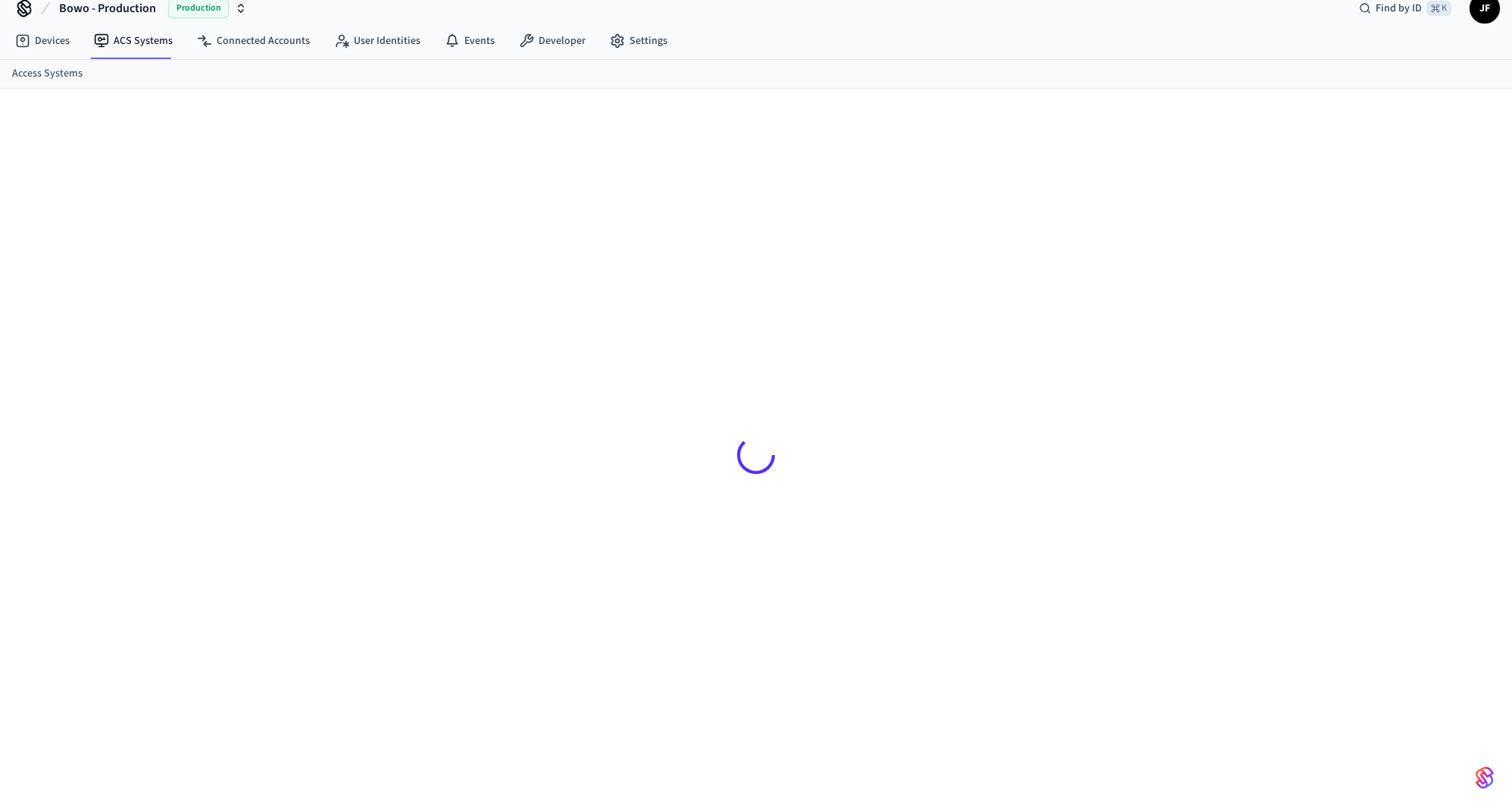
scroll to position [19, 0]
click at [997, 96] on div at bounding box center [755, 437] width 970 height 696
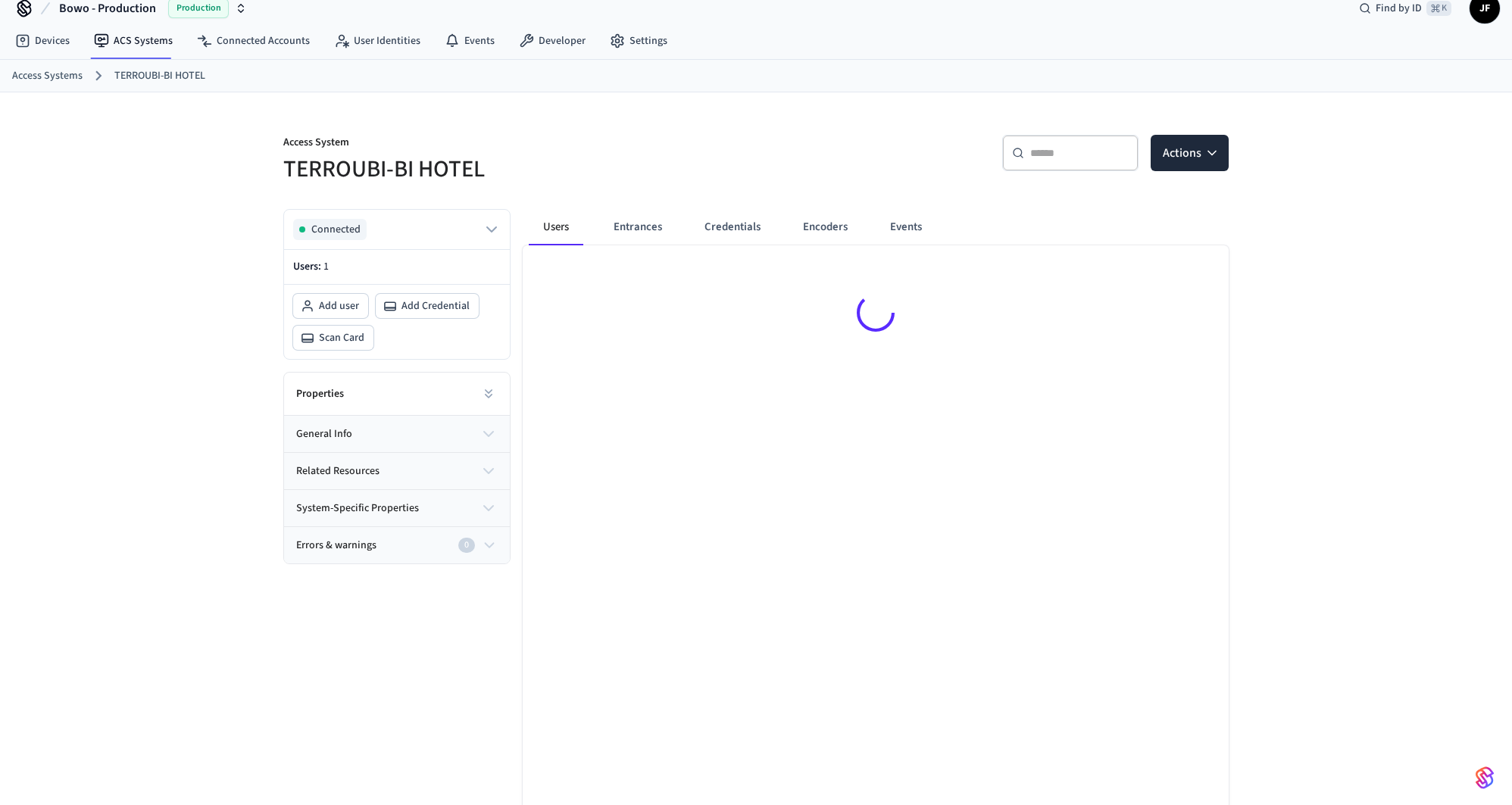
click at [997, 95] on div "Access System TERROUBI-BI HOTEL ​ ​ Actions Connected Users: 1 Add user Add Cre…" at bounding box center [755, 471] width 970 height 757
